Goal: Information Seeking & Learning: Learn about a topic

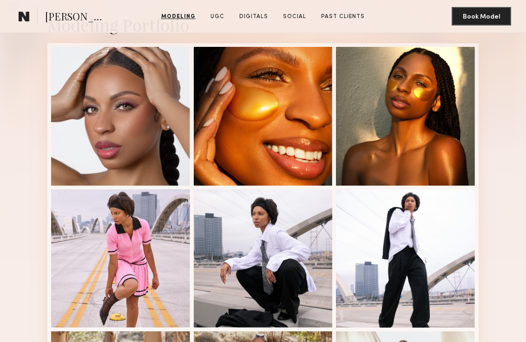
scroll to position [209, 0]
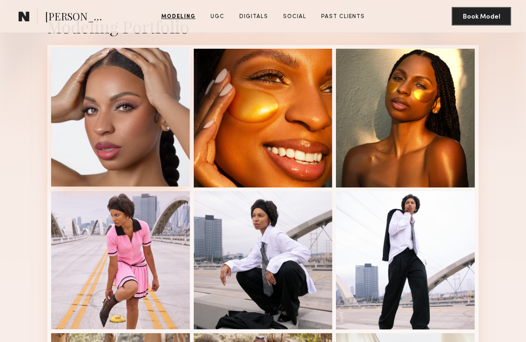
click at [122, 147] on div at bounding box center [120, 117] width 139 height 139
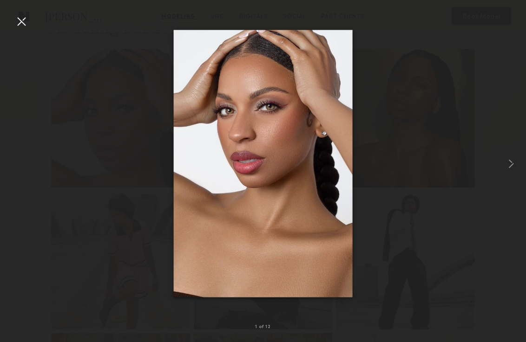
click at [17, 17] on div at bounding box center [21, 21] width 15 height 15
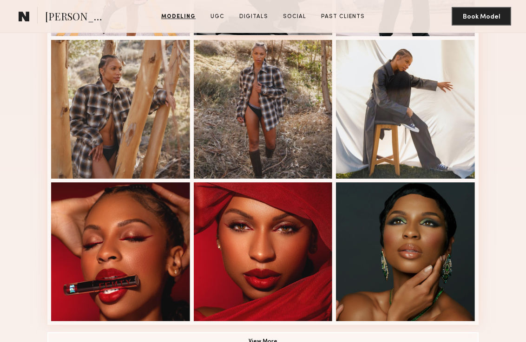
scroll to position [504, 0]
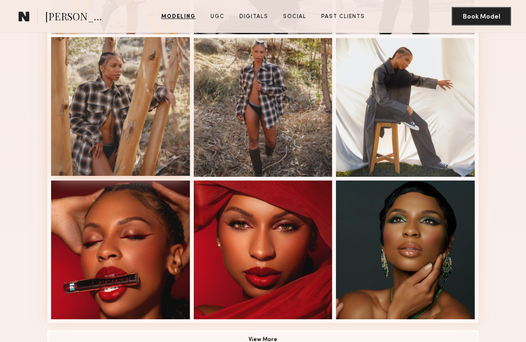
click at [113, 106] on div at bounding box center [120, 106] width 139 height 139
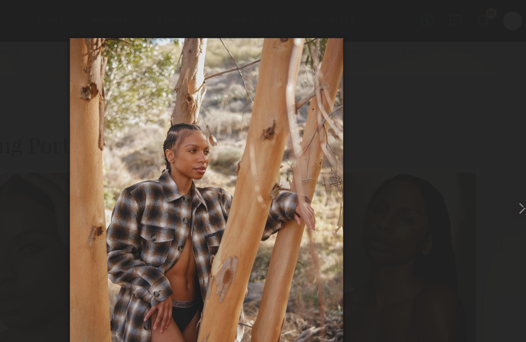
scroll to position [72, 0]
click at [125, 4] on nb-gallery-light "7 of 12" at bounding box center [263, 171] width 526 height 342
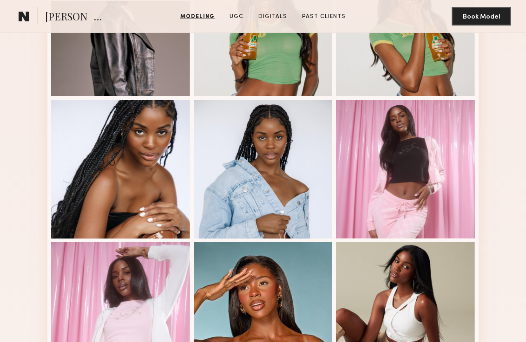
scroll to position [447, 0]
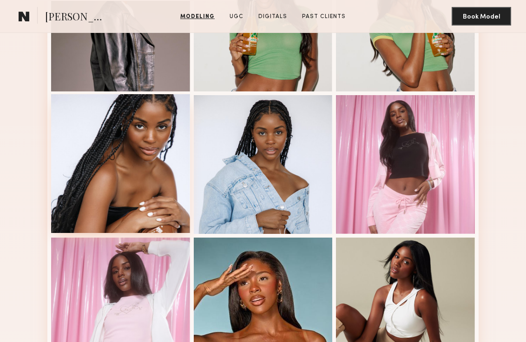
click at [121, 181] on div at bounding box center [120, 163] width 139 height 139
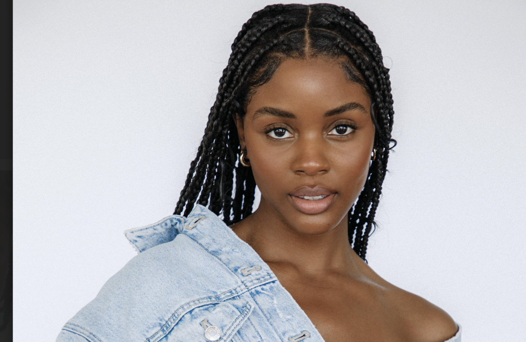
click at [343, 80] on img at bounding box center [263, 164] width 179 height 268
click at [251, 78] on img at bounding box center [263, 164] width 179 height 268
